Goal: Information Seeking & Learning: Check status

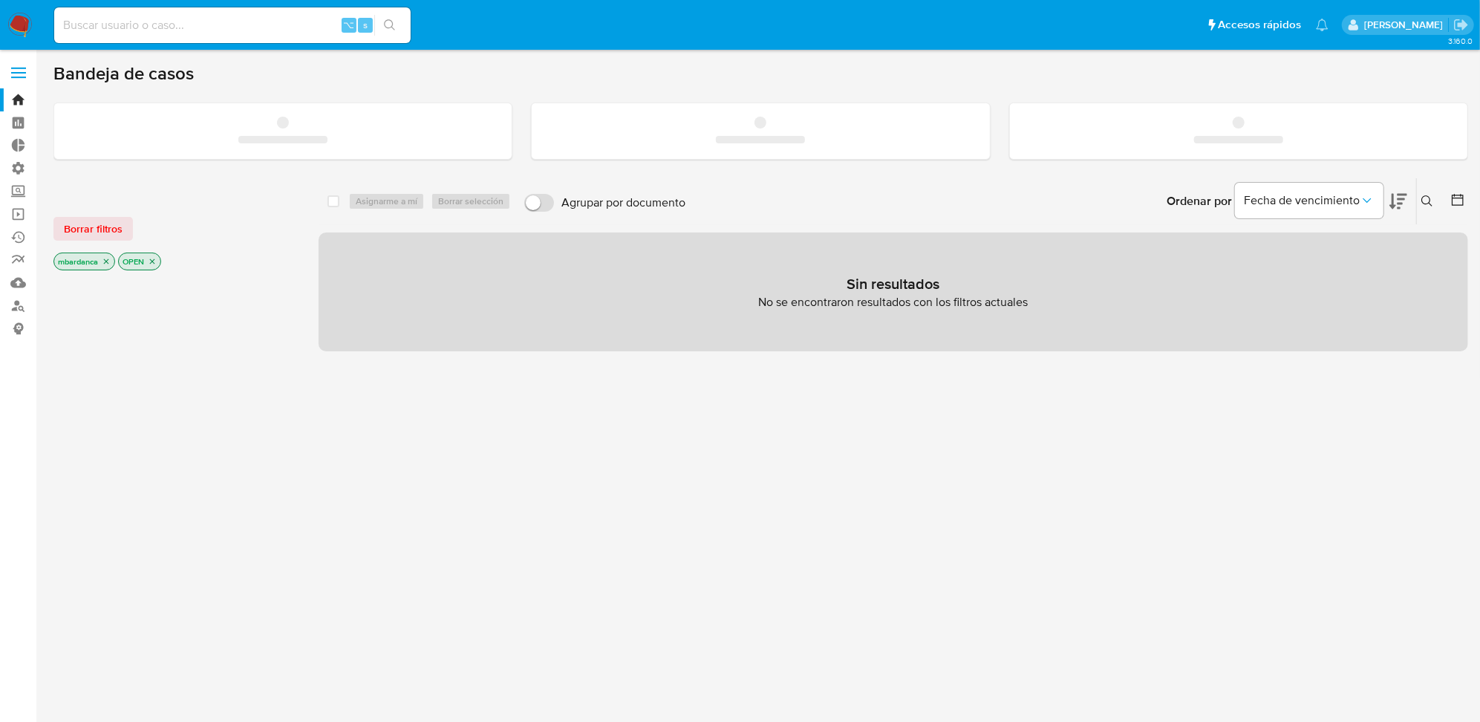
click at [1432, 27] on p "[PERSON_NAME]" at bounding box center [1406, 25] width 84 height 14
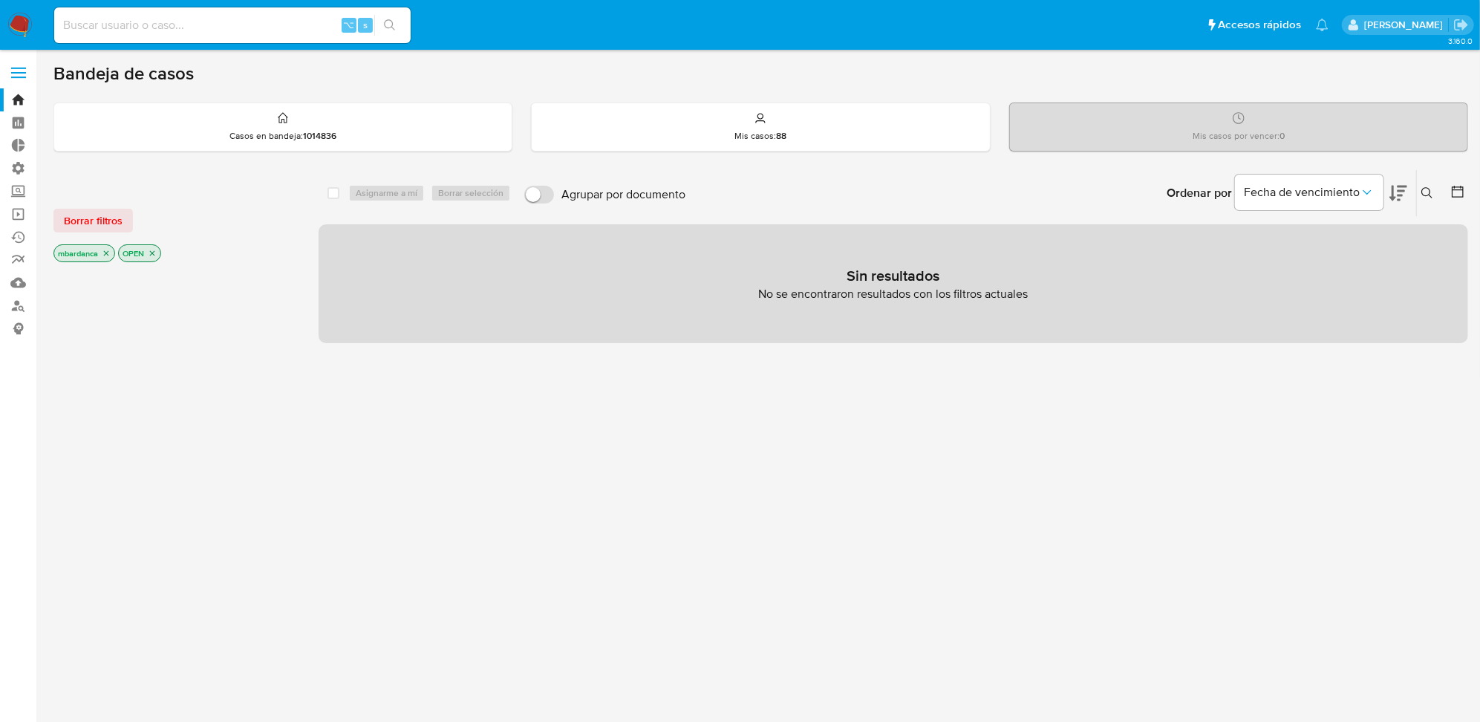
click at [1422, 28] on p "[PERSON_NAME]" at bounding box center [1406, 25] width 84 height 14
click at [1358, 25] on div "[PERSON_NAME]" at bounding box center [1407, 25] width 131 height 20
click at [1460, 30] on icon "Salir" at bounding box center [1461, 25] width 16 height 16
click at [100, 210] on span "Borrar filtros" at bounding box center [93, 220] width 59 height 21
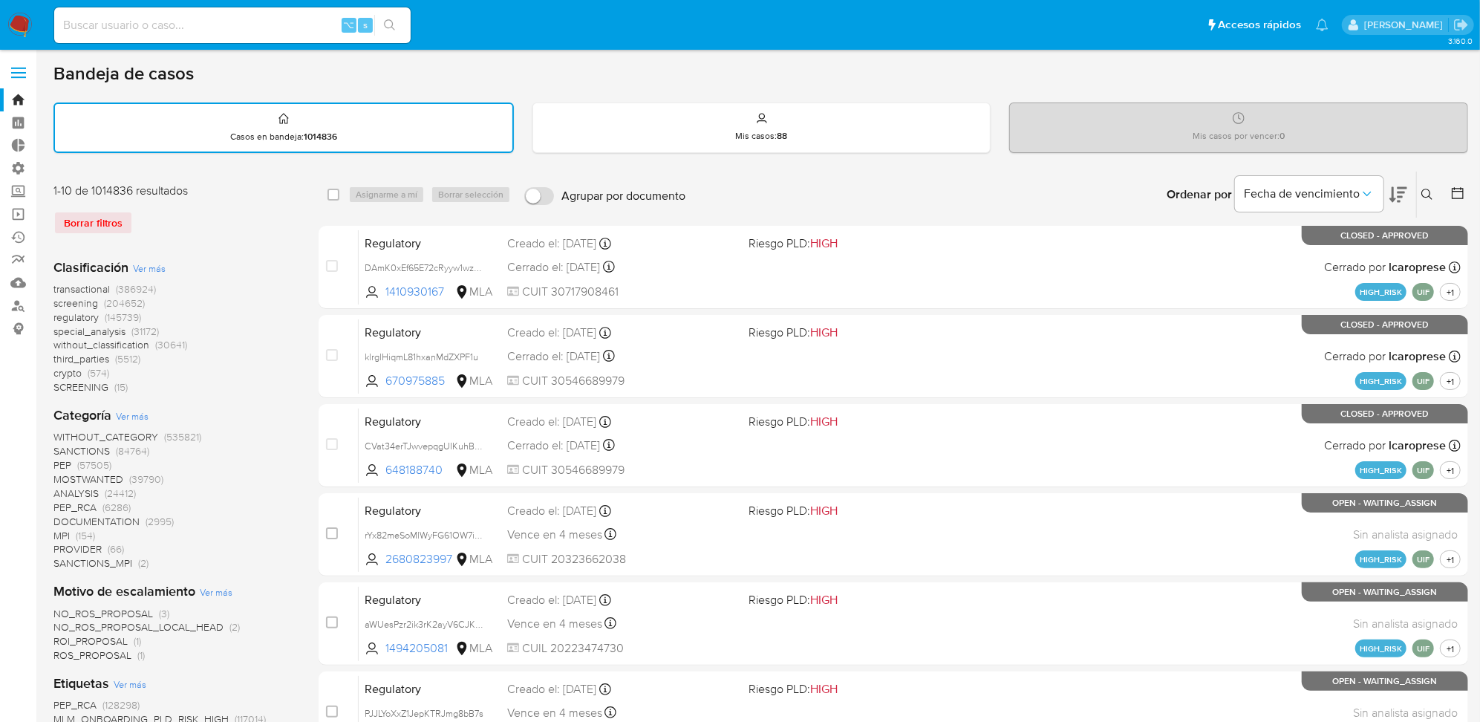
click at [135, 289] on span "(386924)" at bounding box center [136, 288] width 40 height 15
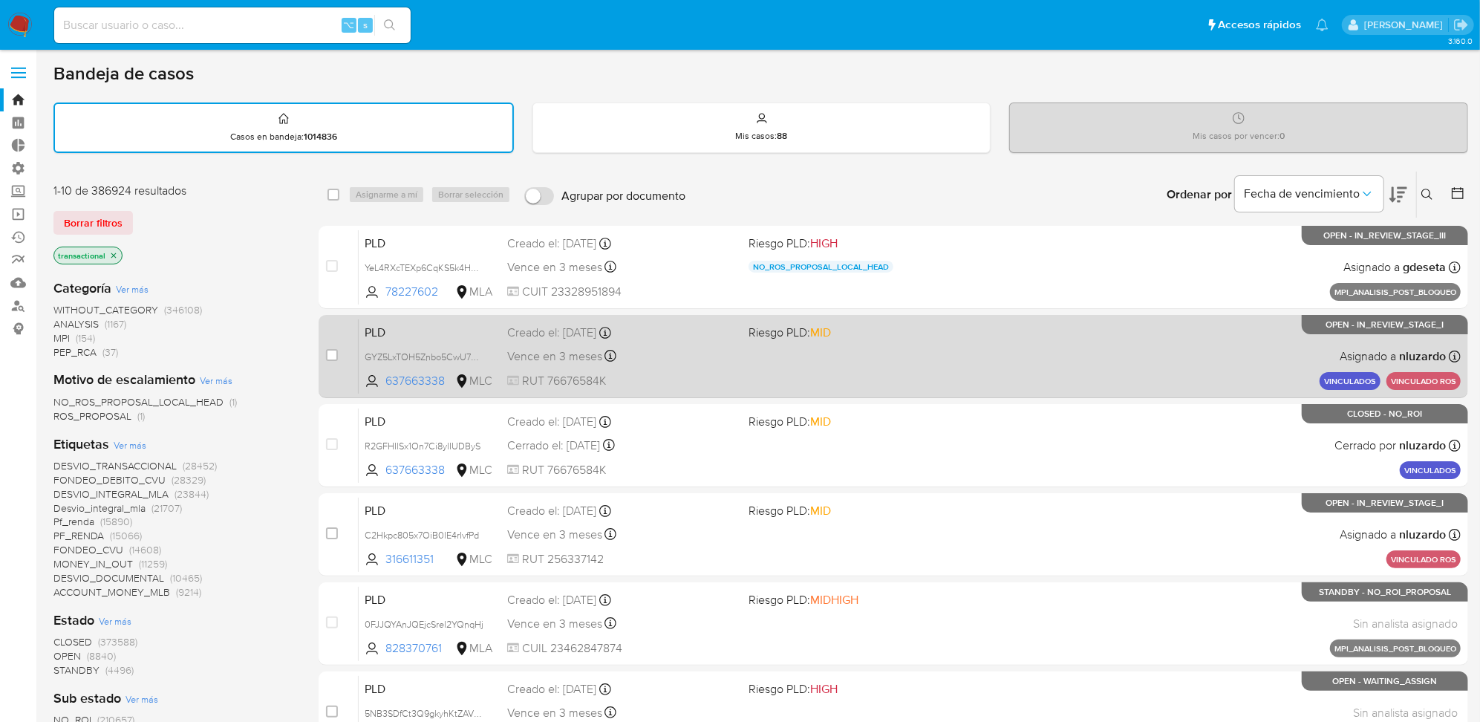
click at [929, 381] on div "PLD GYZ5LxTOH5Znbo5CwU73E6TK 637663338 MLC Riesgo PLD: MID Creado el: [DATE] Cr…" at bounding box center [910, 356] width 1102 height 75
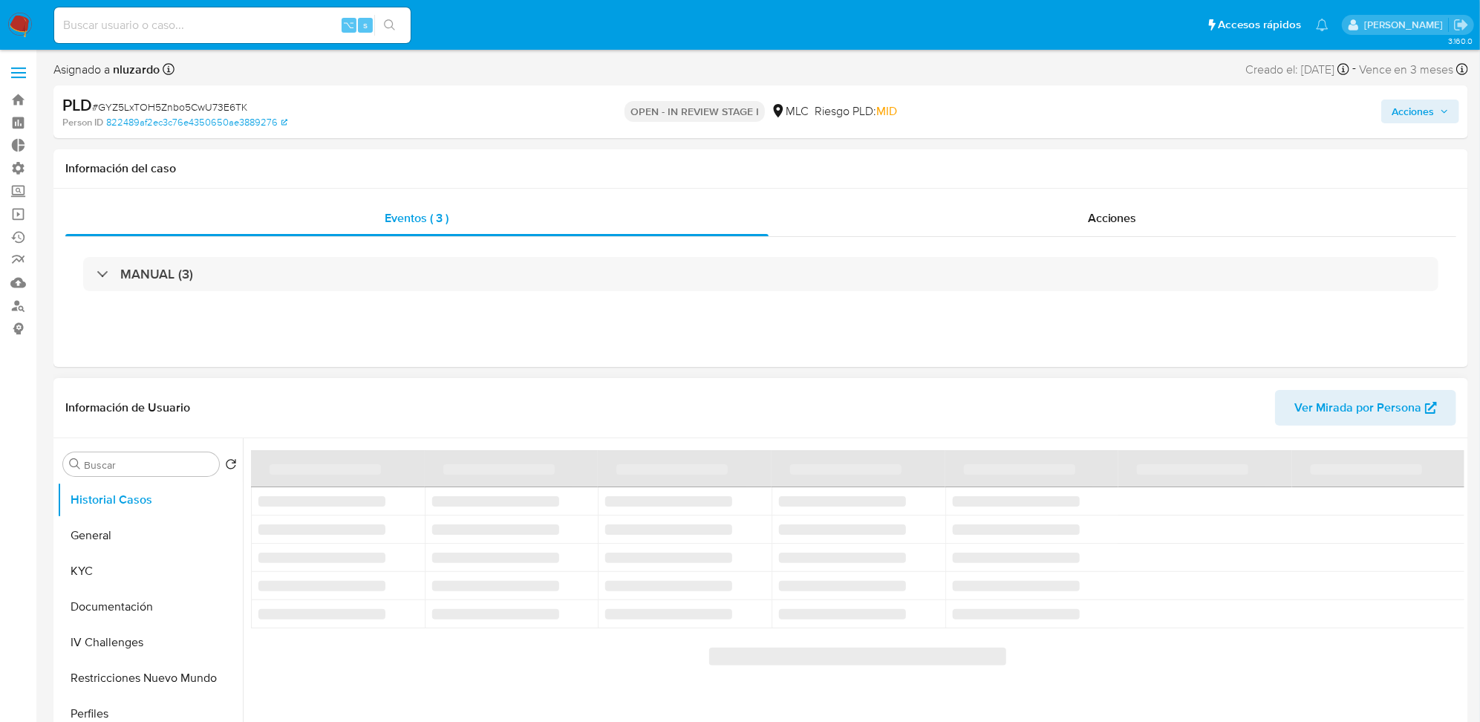
select select "10"
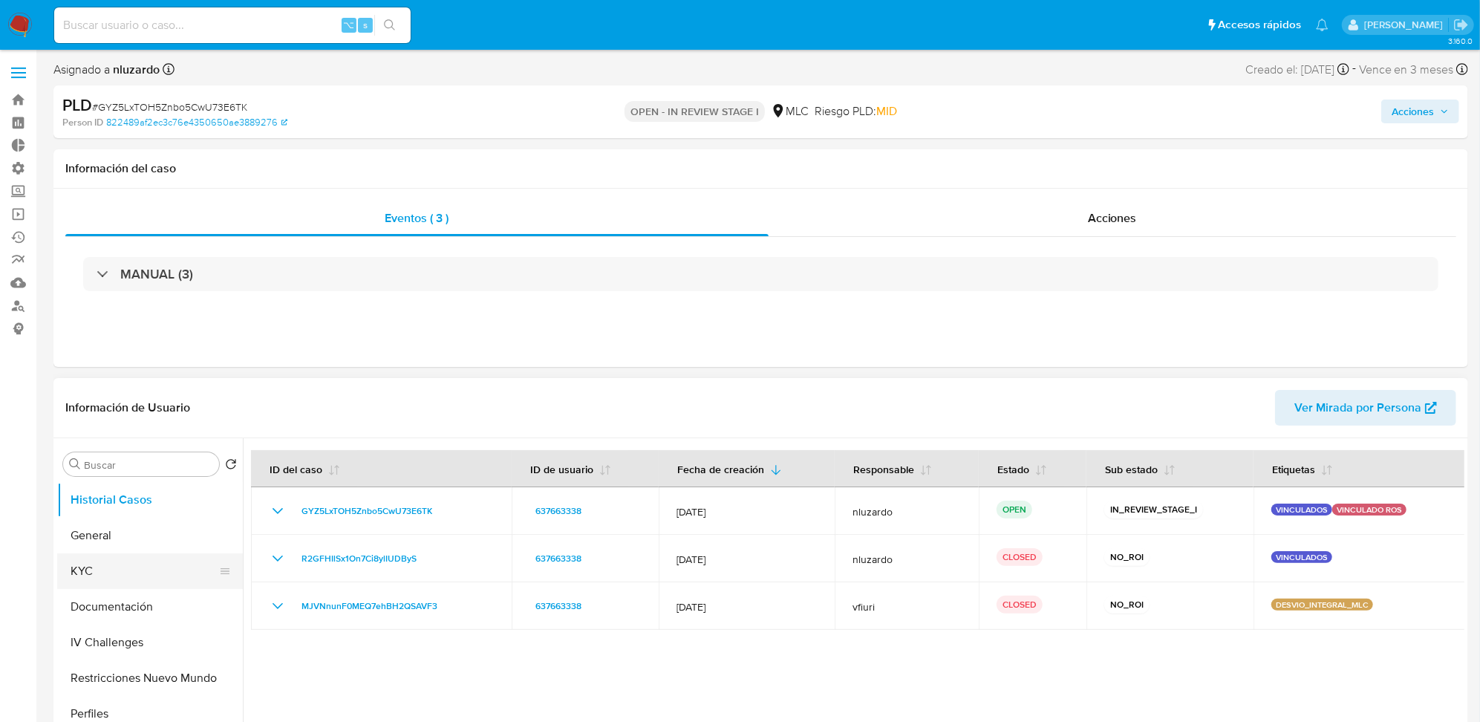
click at [177, 561] on button "KYC" at bounding box center [144, 571] width 174 height 36
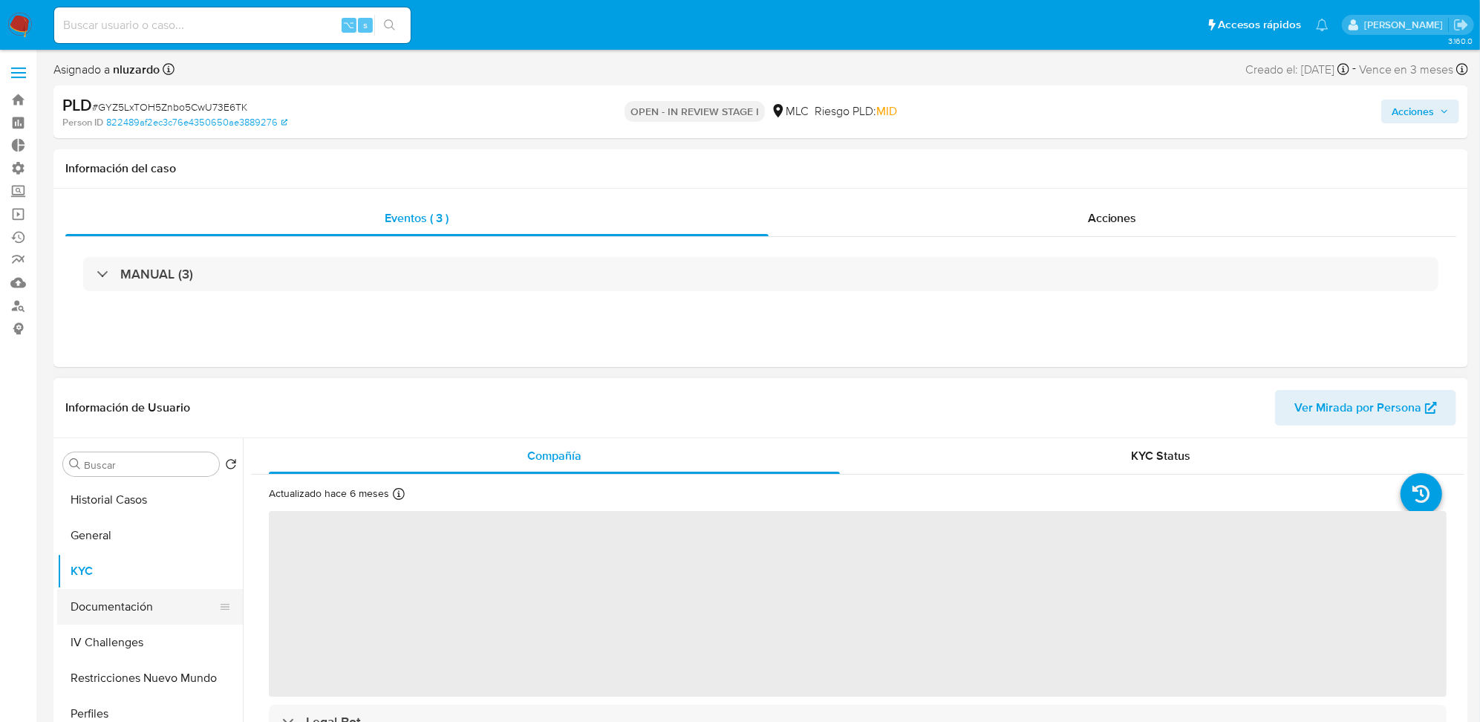
click at [152, 595] on button "Documentación" at bounding box center [144, 607] width 174 height 36
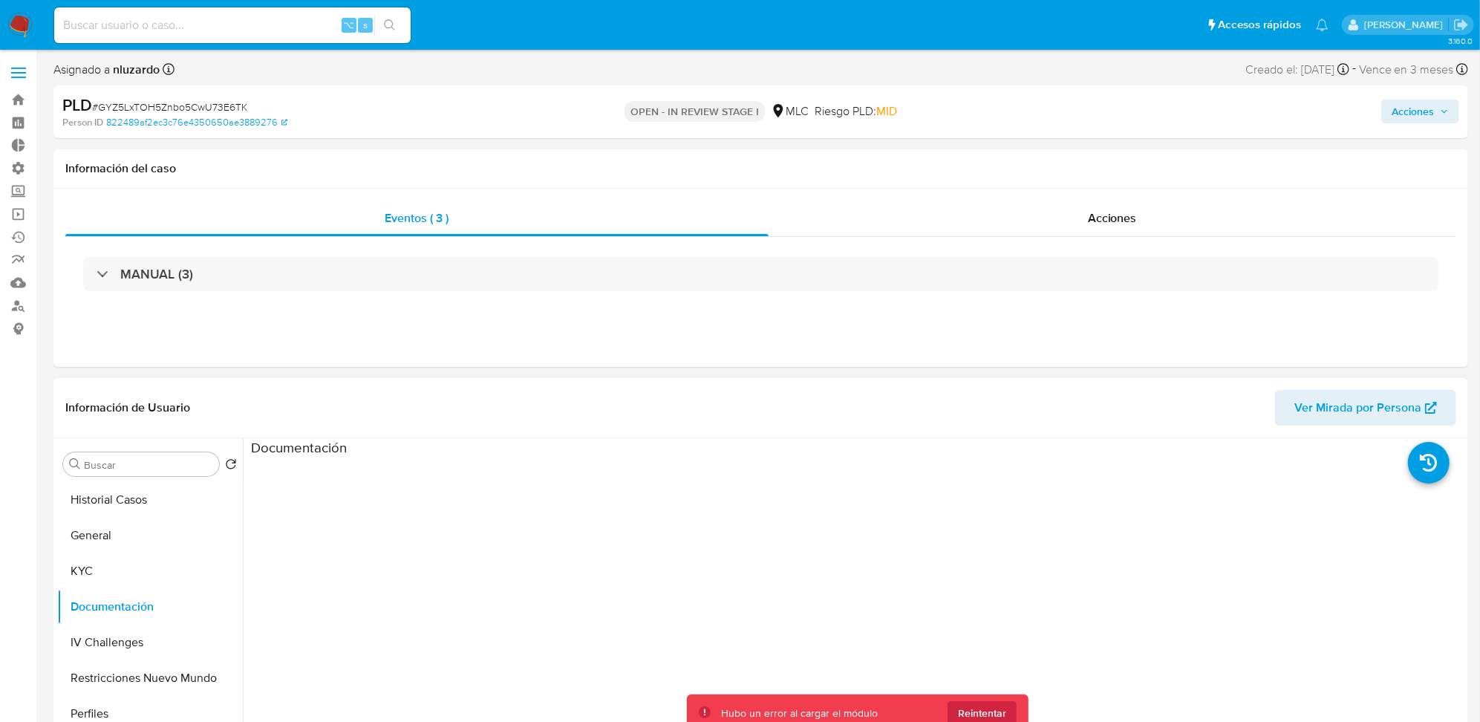
click at [1418, 400] on span "Ver Mirada por Persona" at bounding box center [1357, 408] width 127 height 36
